Goal: Information Seeking & Learning: Learn about a topic

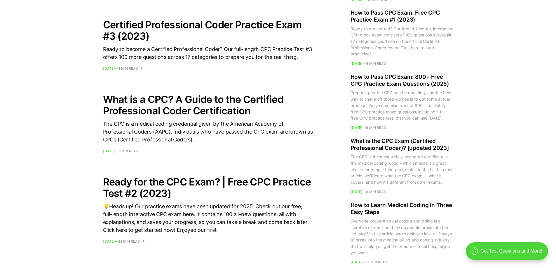
scroll to position [583, 0]
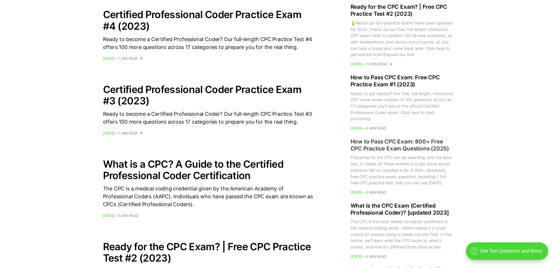
click at [391, 148] on h2 "How to Pass CPC Exam: 800+ Free CPC Practice Exam Questions (2025)" at bounding box center [401, 145] width 103 height 14
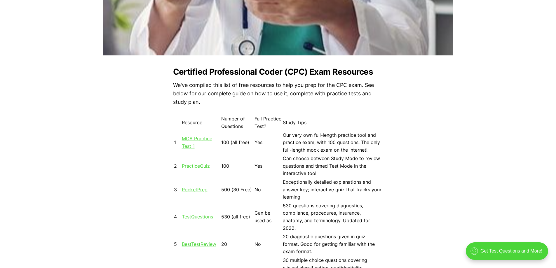
scroll to position [467, 0]
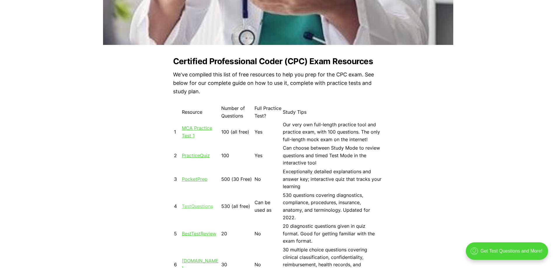
click at [201, 207] on link "TestQuestions" at bounding box center [197, 206] width 31 height 6
click at [196, 127] on link "MCA Practice Test 1" at bounding box center [197, 131] width 30 height 13
